Goal: Task Accomplishment & Management: Complete application form

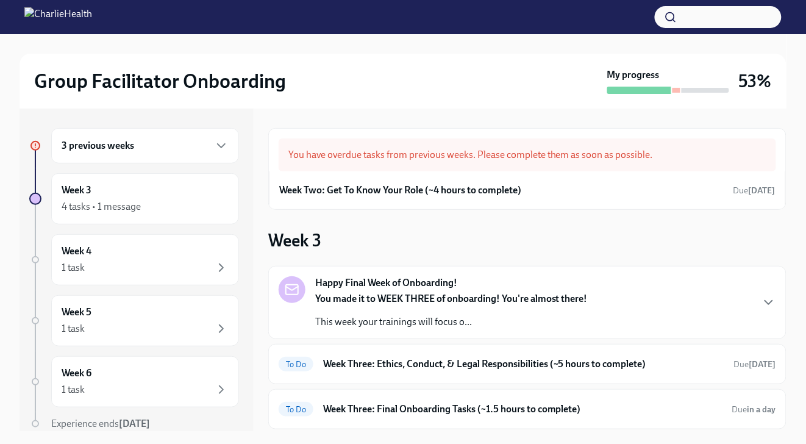
click at [697, 92] on div at bounding box center [706, 90] width 48 height 5
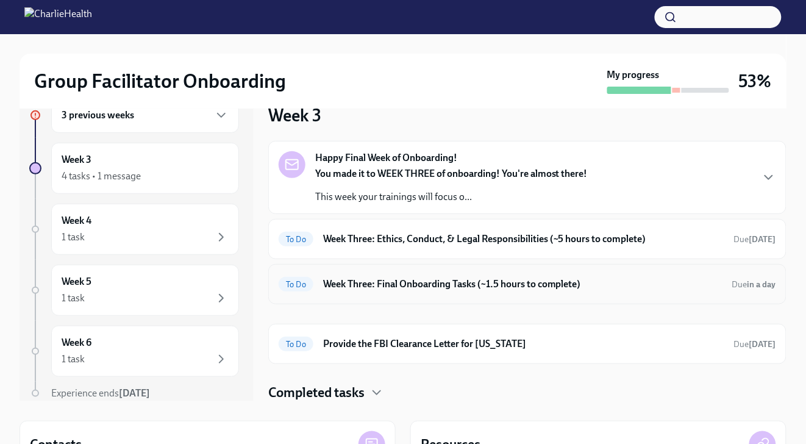
scroll to position [50, 0]
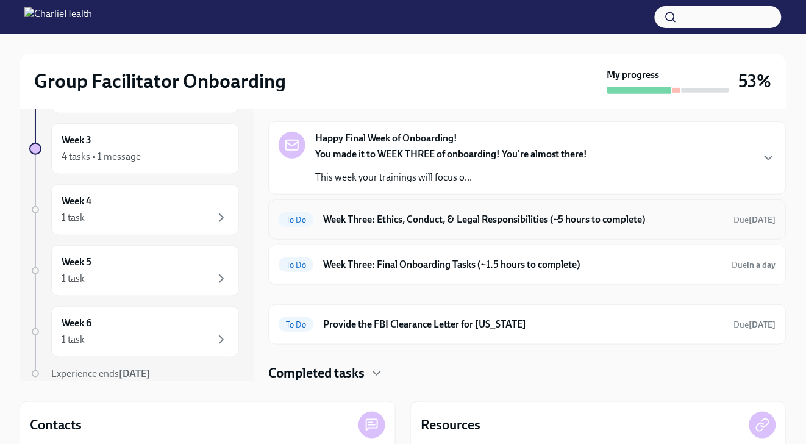
click at [521, 223] on h6 "Week Three: Ethics, Conduct, & Legal Responsibilities (~5 hours to complete)" at bounding box center [523, 219] width 401 height 13
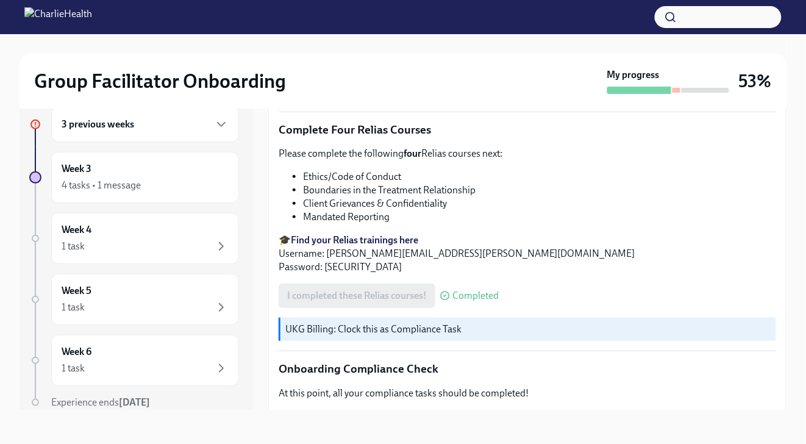
scroll to position [722, 0]
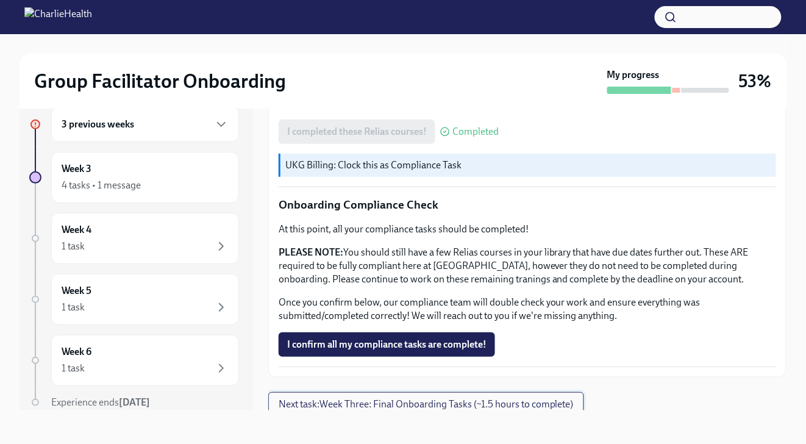
click at [488, 404] on button "Next task : Week Three: Final Onboarding Tasks (~1.5 hours to complete)" at bounding box center [426, 404] width 316 height 24
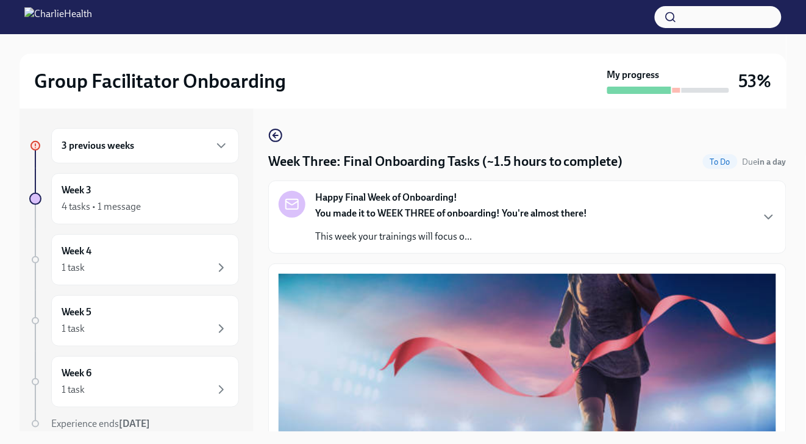
click at [276, 127] on div "Week Three: Final Onboarding Tasks (~1.5 hours to complete) To Do Due in a day …" at bounding box center [527, 270] width 518 height 323
click at [279, 135] on icon "button" at bounding box center [275, 135] width 15 height 15
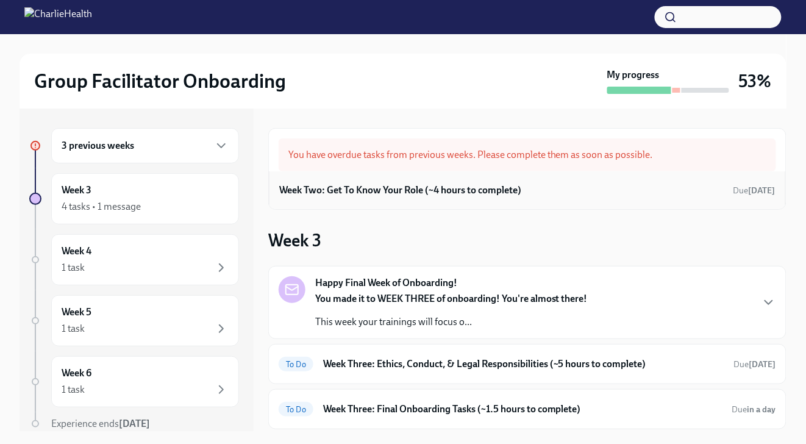
click at [413, 197] on div "Week Two: Get To Know Your Role (~4 hours to complete) Due [DATE]" at bounding box center [527, 190] width 496 height 18
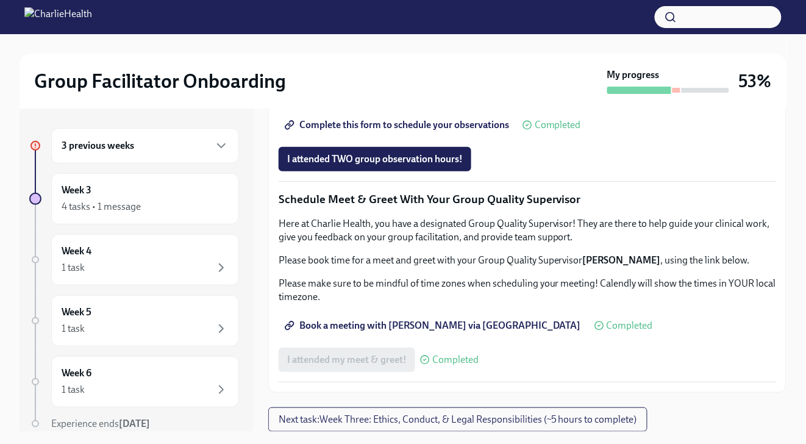
scroll to position [1181, 0]
click at [457, 419] on span "Next task : Week Three: Ethics, Conduct, & Legal Responsibilities (~5 hours to …" at bounding box center [458, 419] width 358 height 12
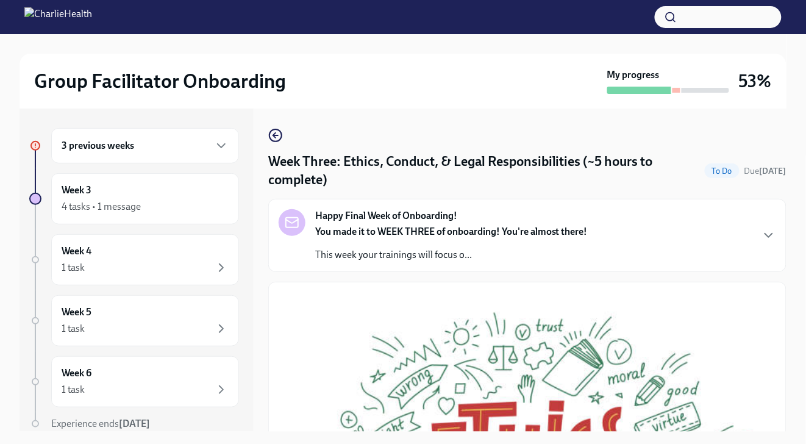
click at [495, 248] on div "You made it to WEEK THREE of onboarding! You're almost there! This week your tr…" at bounding box center [451, 243] width 273 height 37
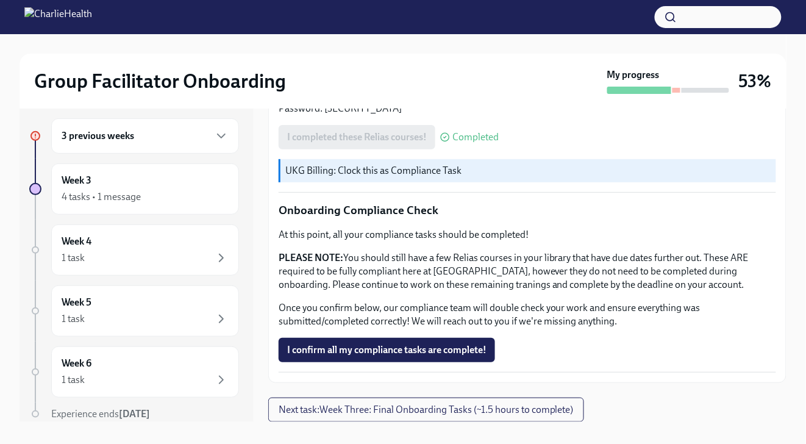
scroll to position [21, 0]
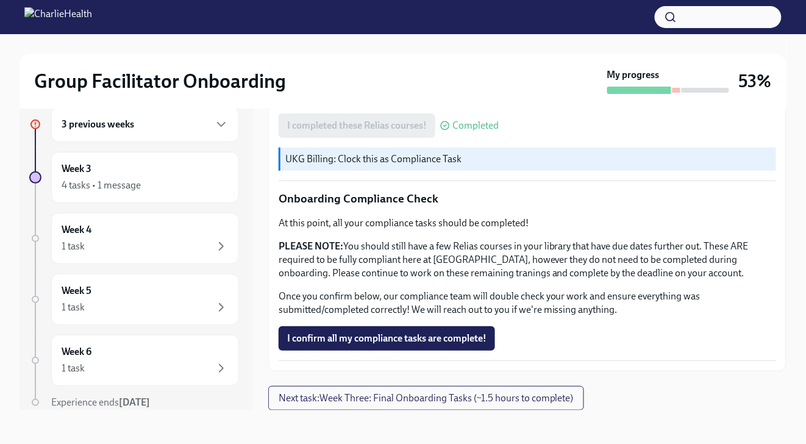
click at [459, 340] on span "I confirm all my compliance tasks are complete!" at bounding box center [386, 338] width 199 height 12
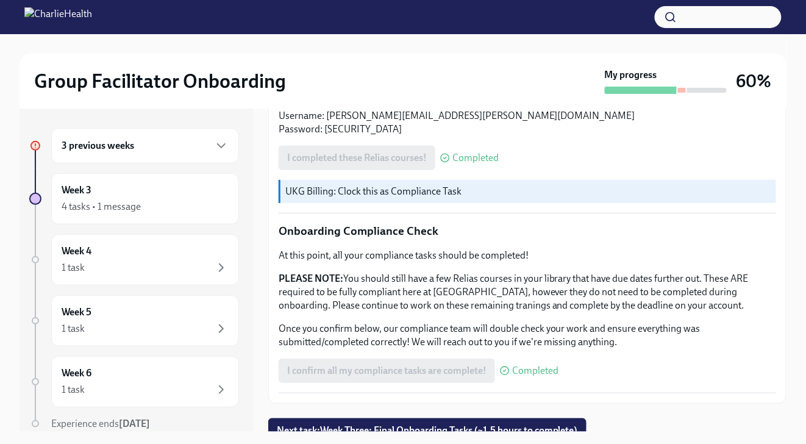
scroll to position [722, 0]
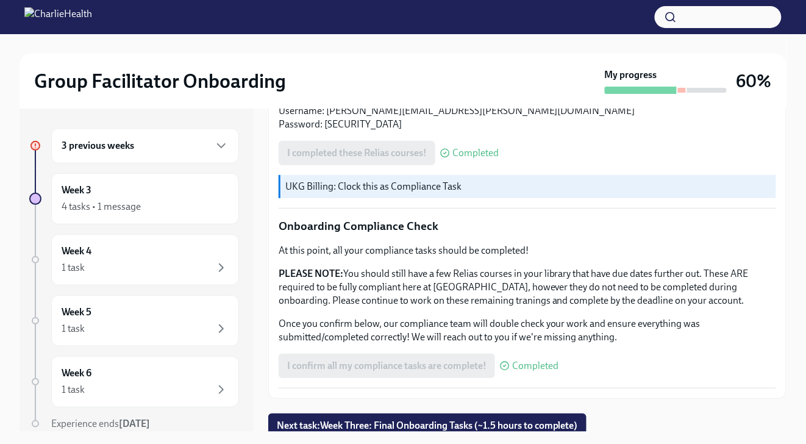
click at [167, 151] on div "3 previous weeks" at bounding box center [145, 145] width 167 height 15
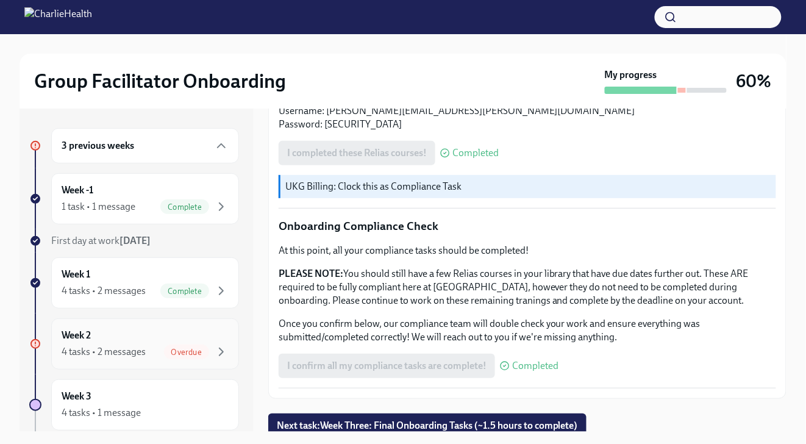
click at [164, 344] on div "Overdue" at bounding box center [196, 351] width 65 height 15
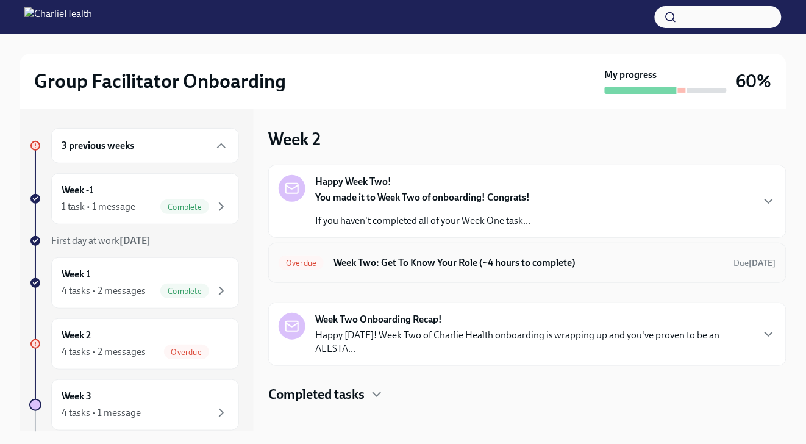
click at [372, 271] on div "Overdue Week Two: Get To Know Your Role (~4 hours to complete) Due [DATE]" at bounding box center [527, 263] width 497 height 20
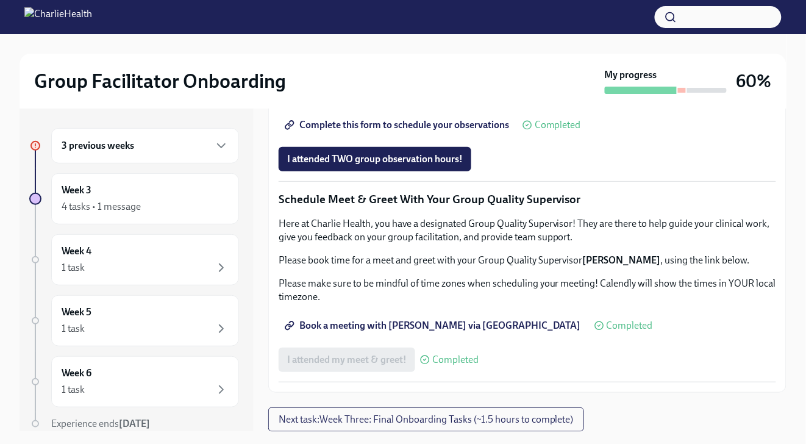
scroll to position [1181, 0]
drag, startPoint x: 408, startPoint y: 167, endPoint x: 404, endPoint y: 156, distance: 11.8
click at [404, 156] on button "I attended TWO group observation hours!" at bounding box center [375, 159] width 193 height 24
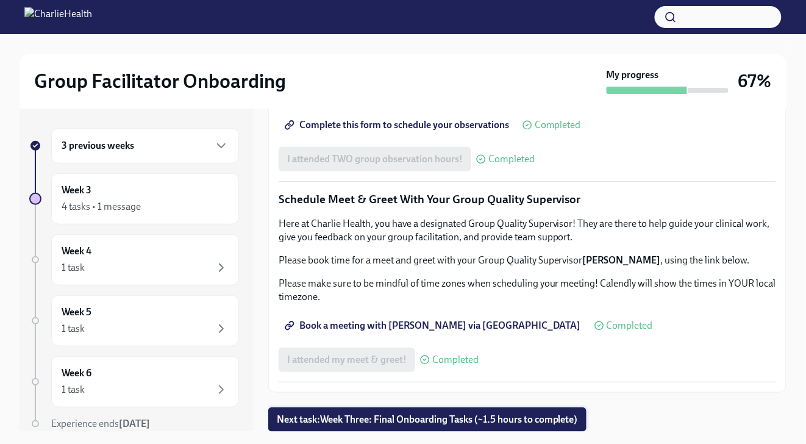
click at [465, 414] on span "Next task : Week Three: Final Onboarding Tasks (~1.5 hours to complete)" at bounding box center [427, 419] width 301 height 12
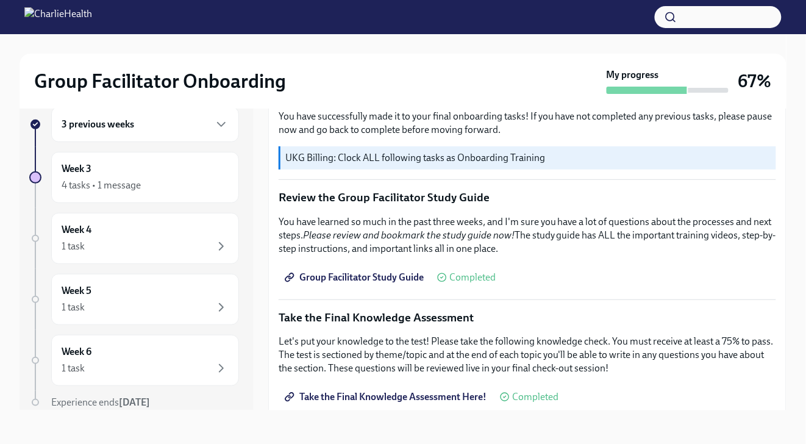
scroll to position [543, 0]
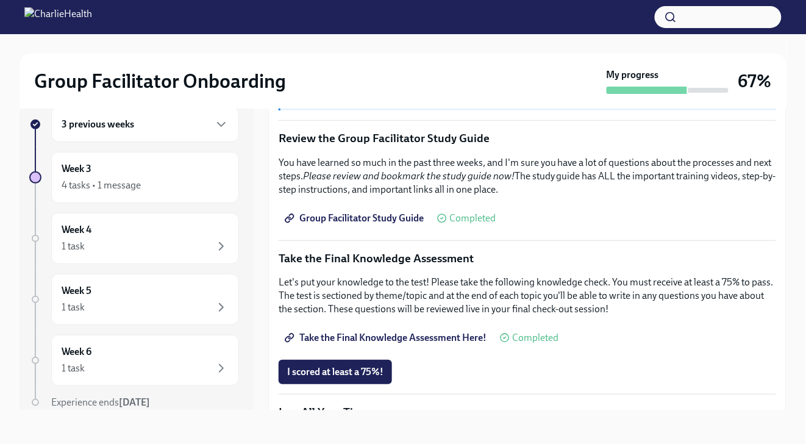
click at [402, 212] on span "Group Facilitator Study Guide" at bounding box center [355, 218] width 137 height 12
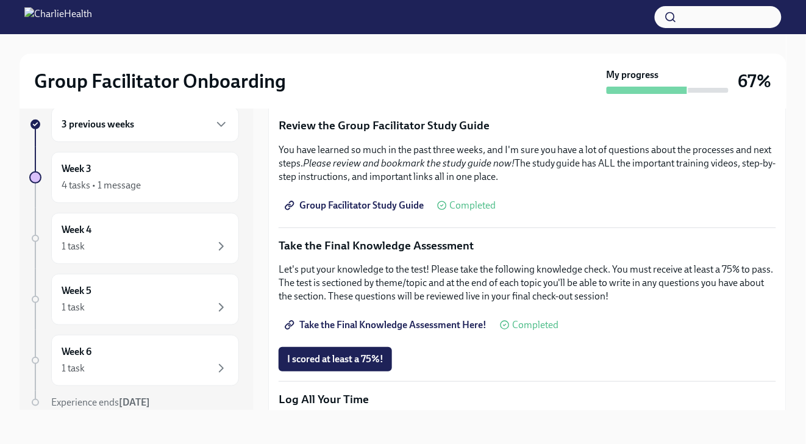
scroll to position [557, 0]
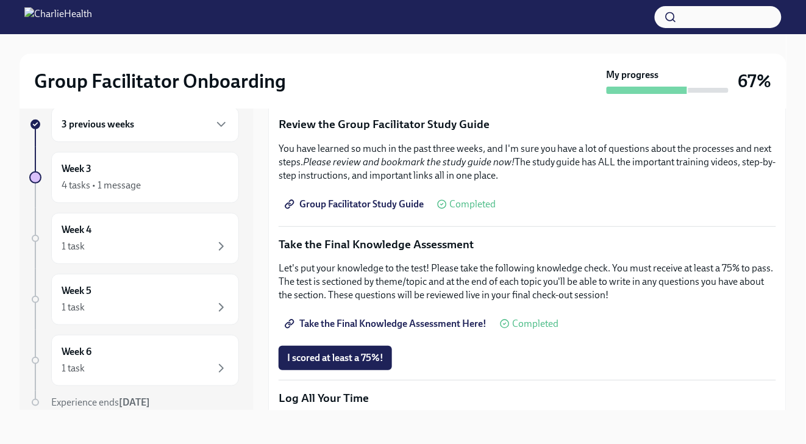
click at [406, 318] on span "Take the Final Knowledge Assessment Here!" at bounding box center [386, 324] width 199 height 12
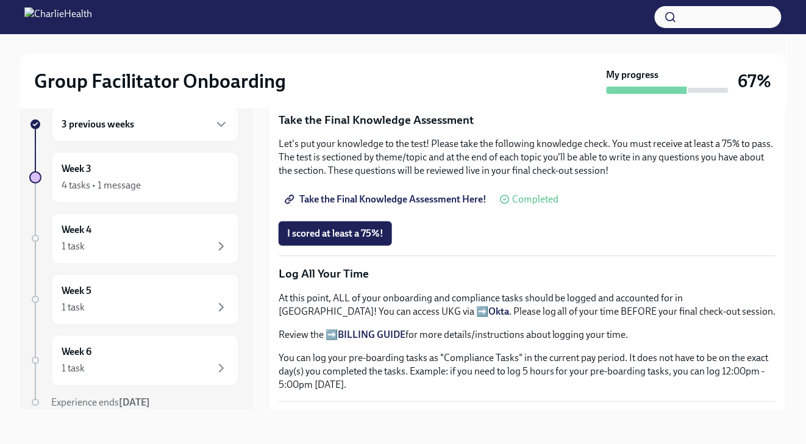
scroll to position [633, 0]
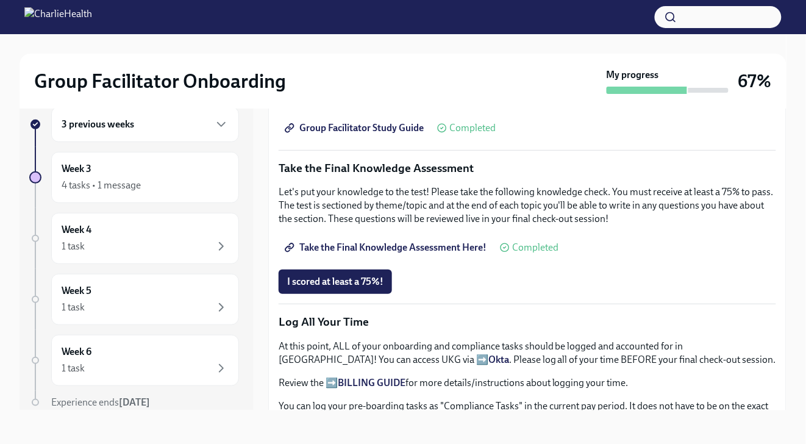
click at [358, 280] on span "I scored at least a 75%!" at bounding box center [335, 282] width 96 height 12
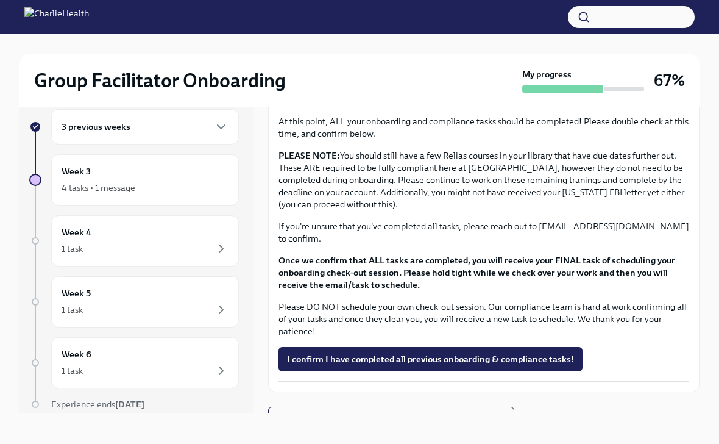
scroll to position [21, 0]
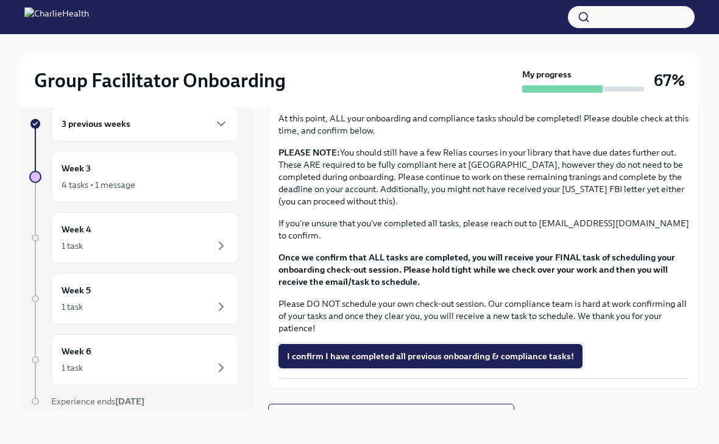
click at [417, 350] on span "I confirm I have completed all previous onboarding & compliance tasks!" at bounding box center [430, 356] width 287 height 12
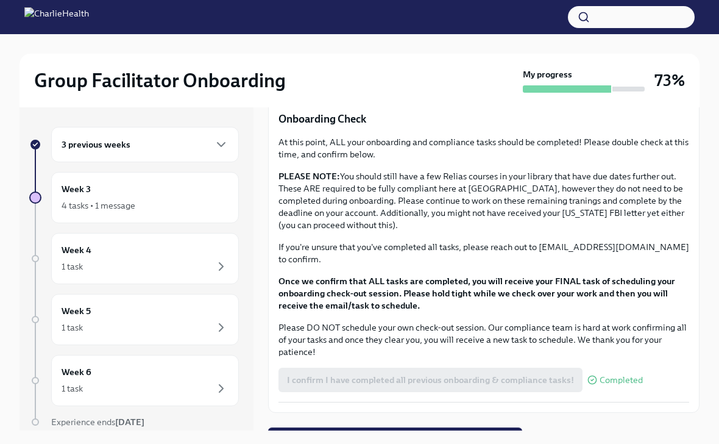
scroll to position [964, 0]
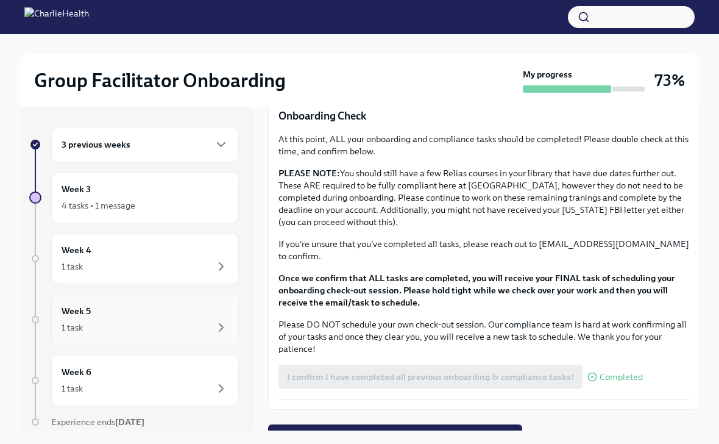
click at [171, 313] on div "Week 5 1 task" at bounding box center [145, 319] width 167 height 30
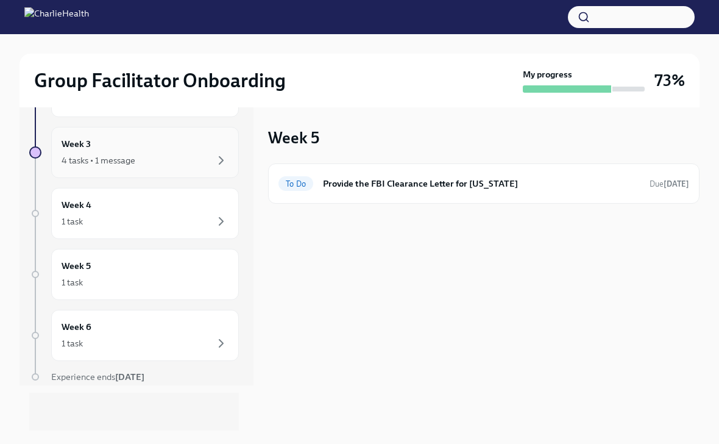
click at [182, 150] on div "Week 3 4 tasks • 1 message" at bounding box center [145, 152] width 167 height 30
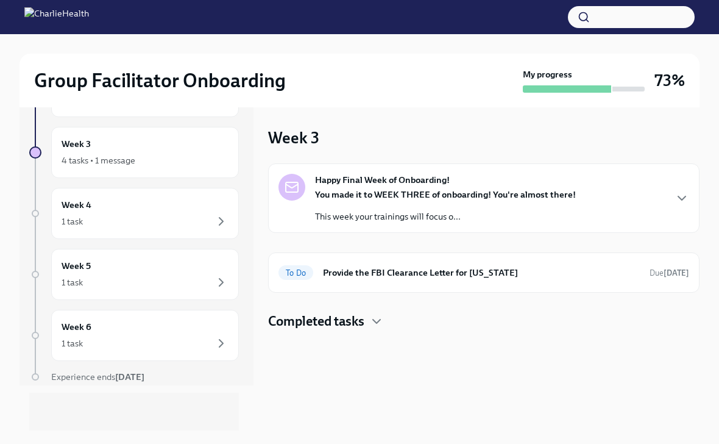
click at [435, 204] on div "You made it to WEEK THREE of onboarding! You're almost there! This week your tr…" at bounding box center [445, 205] width 261 height 34
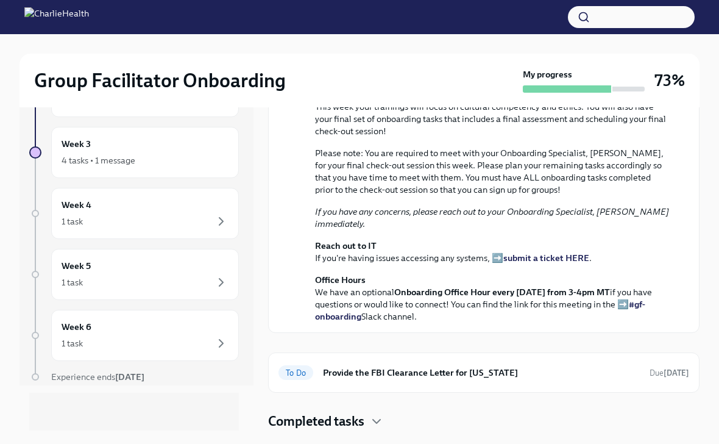
scroll to position [352, 0]
drag, startPoint x: 441, startPoint y: 210, endPoint x: 468, endPoint y: 226, distance: 31.2
click at [468, 226] on p "If you have any concerns, please reach out to your Onboarding Specialist, [PERS…" at bounding box center [492, 217] width 355 height 24
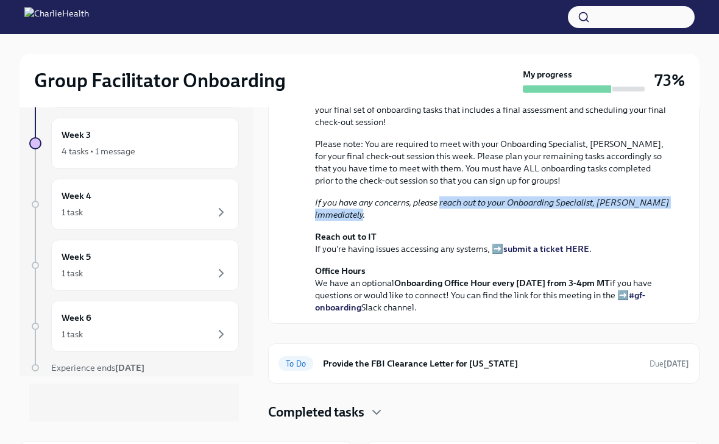
scroll to position [0, 0]
